Goal: Task Accomplishment & Management: Manage account settings

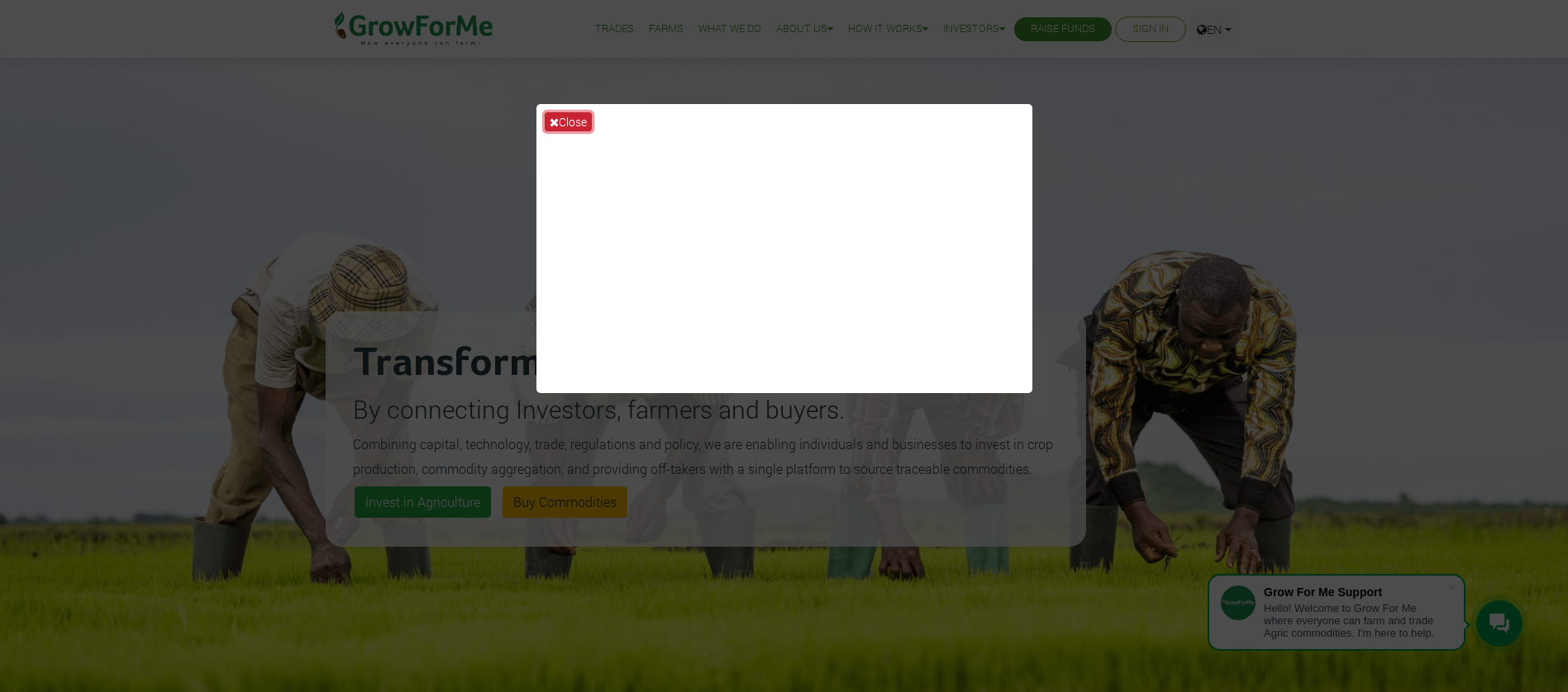
click at [581, 120] on button "Close" at bounding box center [568, 122] width 47 height 19
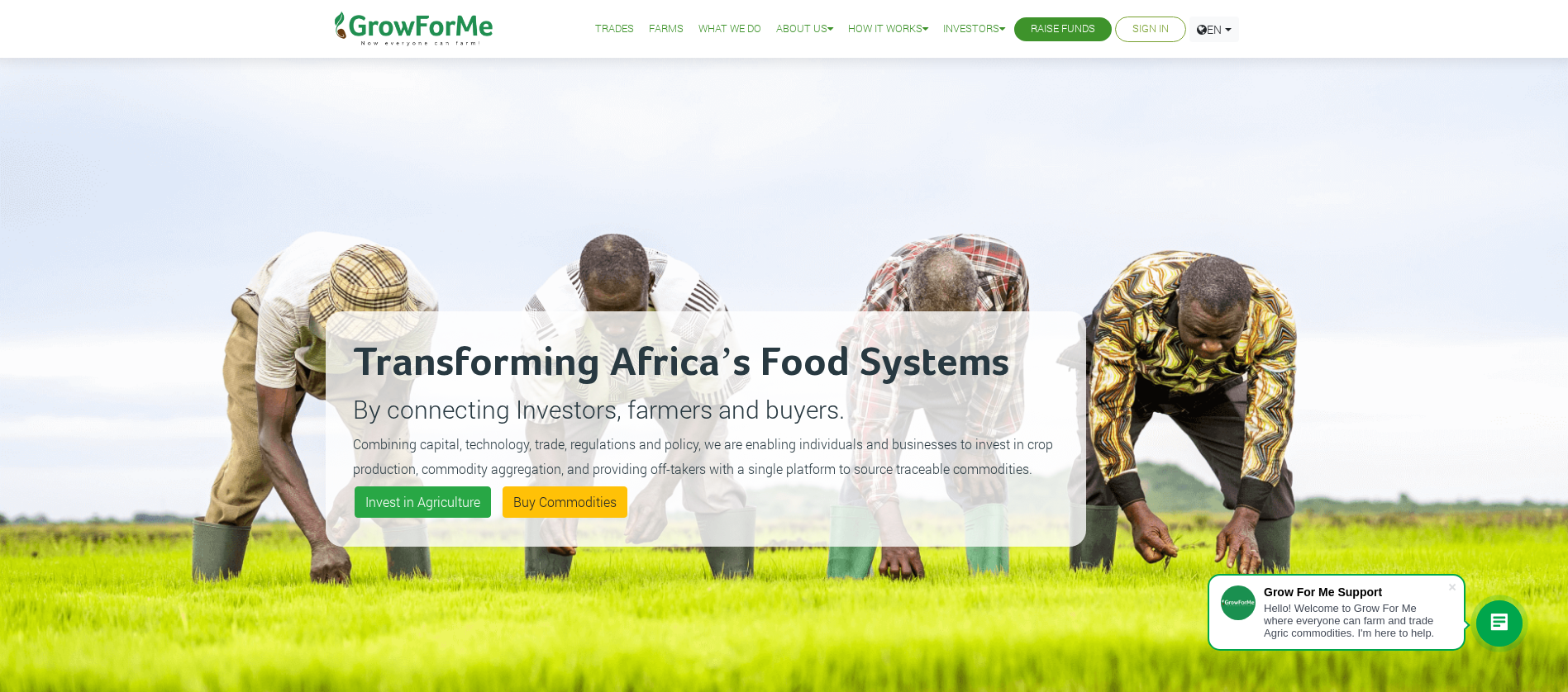
click at [1134, 34] on link "Sign In" at bounding box center [1150, 29] width 36 height 18
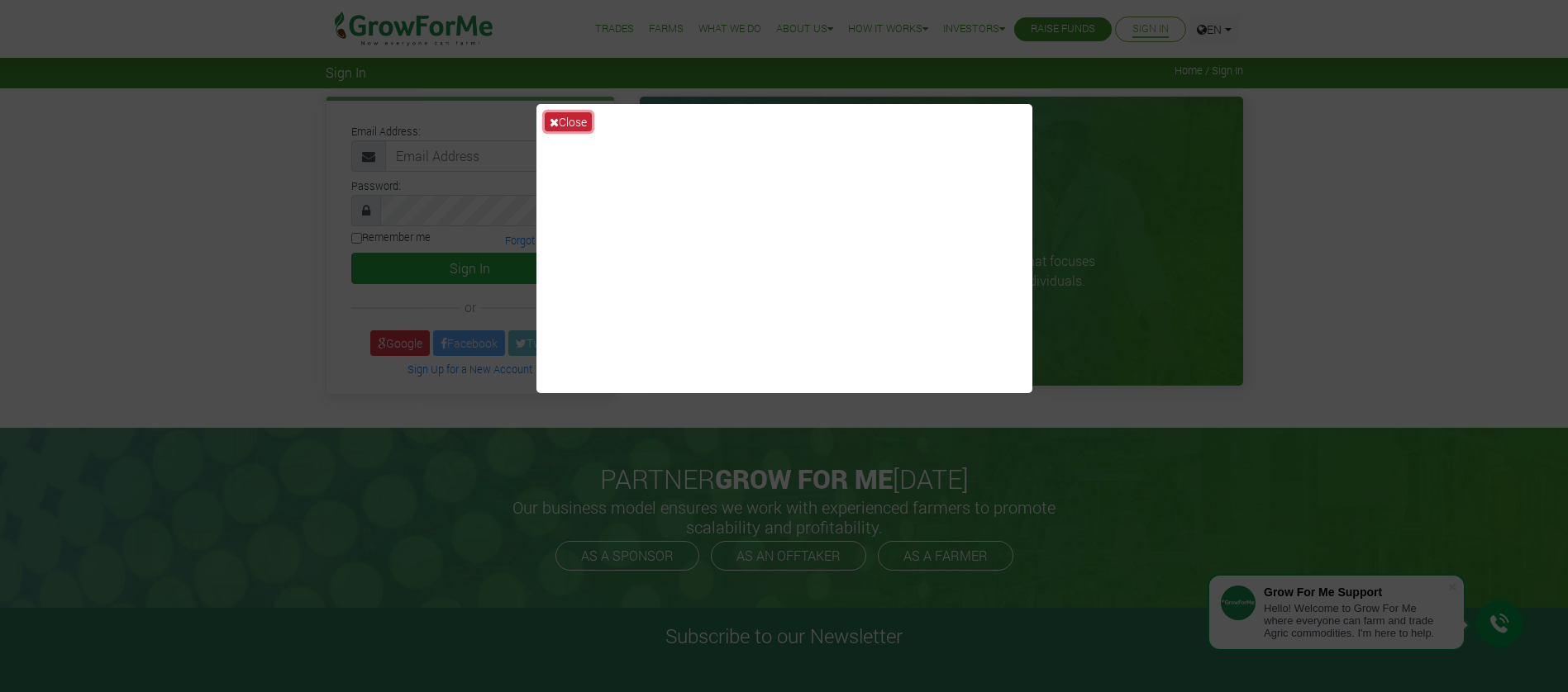
click at [584, 120] on button "Close" at bounding box center [568, 122] width 47 height 19
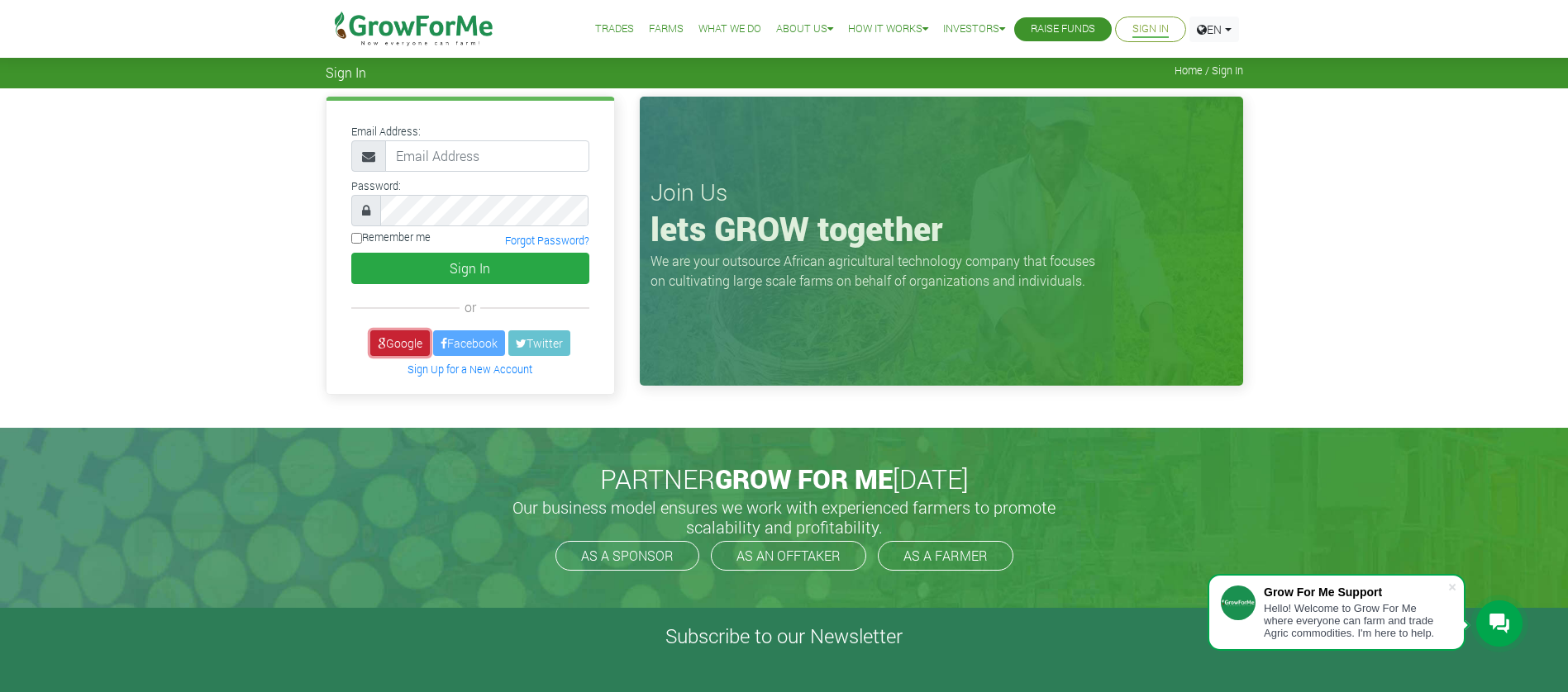
click at [401, 336] on link "Google" at bounding box center [400, 343] width 59 height 26
